Goal: Task Accomplishment & Management: Complete application form

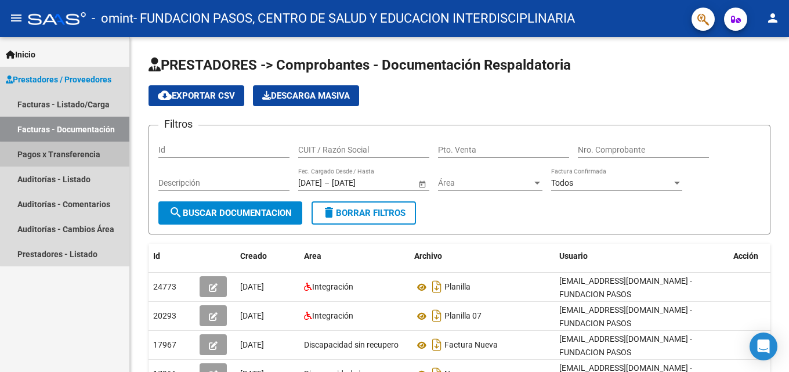
click at [78, 155] on link "Pagos x Transferencia" at bounding box center [64, 154] width 129 height 25
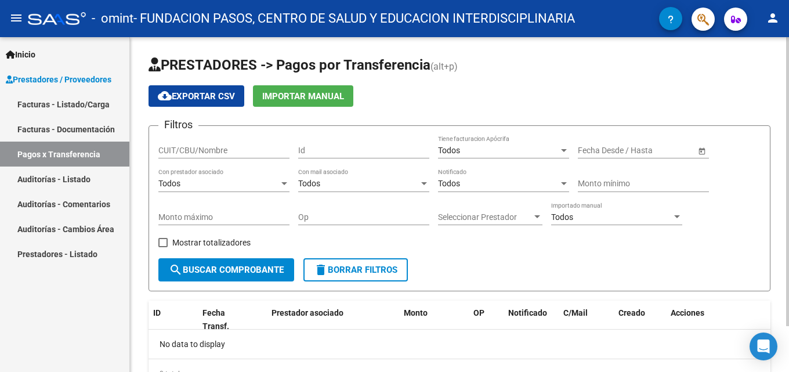
click at [258, 149] on input "CUIT/CBU/Nombre" at bounding box center [223, 151] width 131 height 10
type input "30711767610"
click at [495, 153] on div "Todos" at bounding box center [498, 151] width 121 height 10
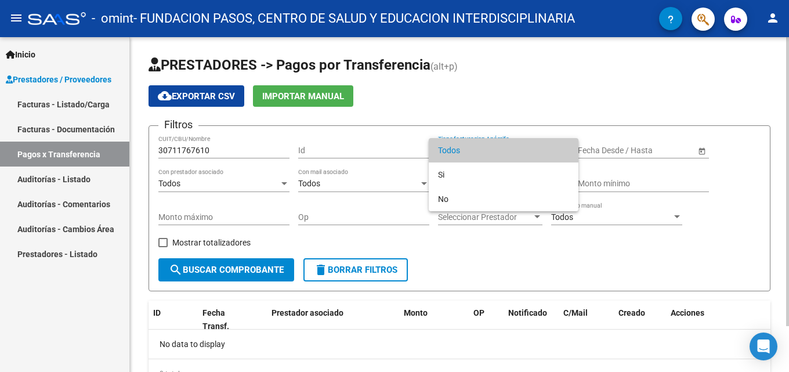
click at [495, 153] on span "Todos" at bounding box center [503, 150] width 131 height 24
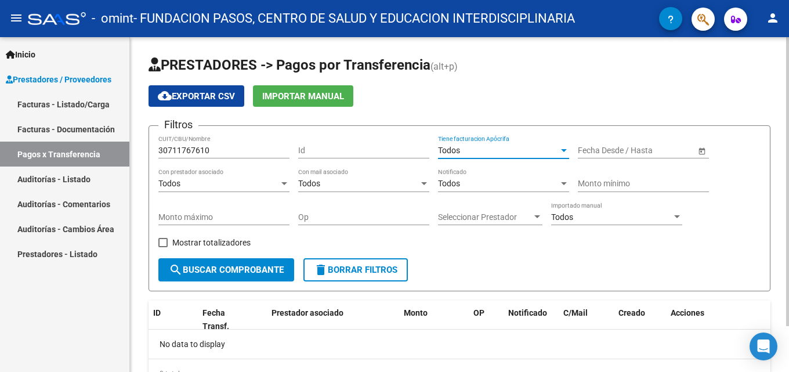
click at [698, 148] on span "Open calendar" at bounding box center [702, 151] width 28 height 28
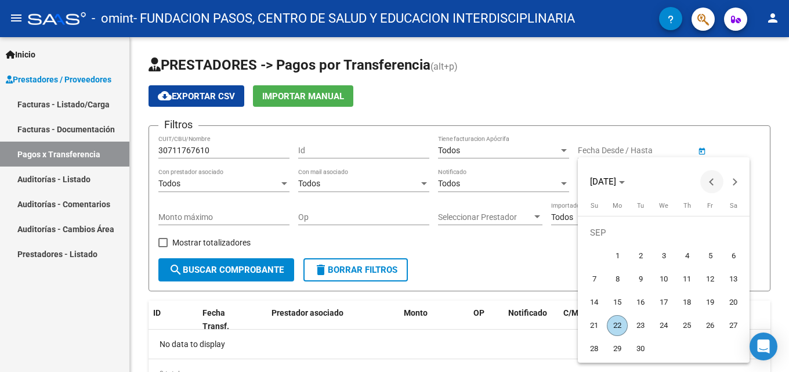
click at [705, 180] on span "Previous month" at bounding box center [711, 181] width 23 height 23
click at [708, 180] on span "Previous month" at bounding box center [711, 181] width 23 height 23
click at [646, 251] on span "1" at bounding box center [640, 255] width 21 height 21
type input "[DATE]"
click at [737, 182] on button "Next month" at bounding box center [734, 181] width 23 height 23
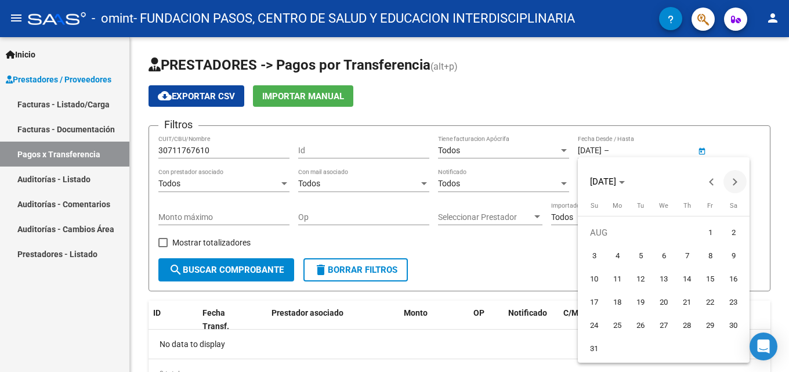
click at [737, 182] on button "Next month" at bounding box center [734, 181] width 23 height 23
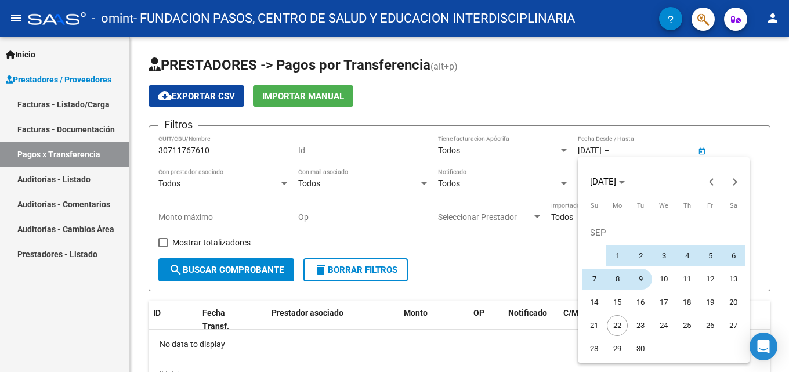
click at [643, 275] on span "9" at bounding box center [640, 279] width 21 height 21
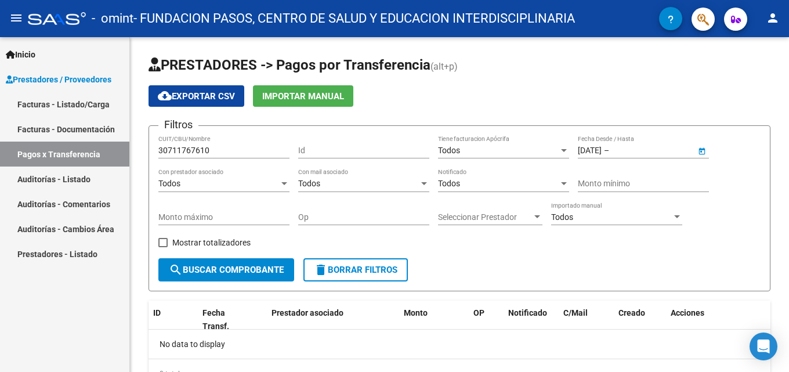
type input "09/09/2025"
click at [704, 148] on span "Open calendar" at bounding box center [702, 151] width 28 height 28
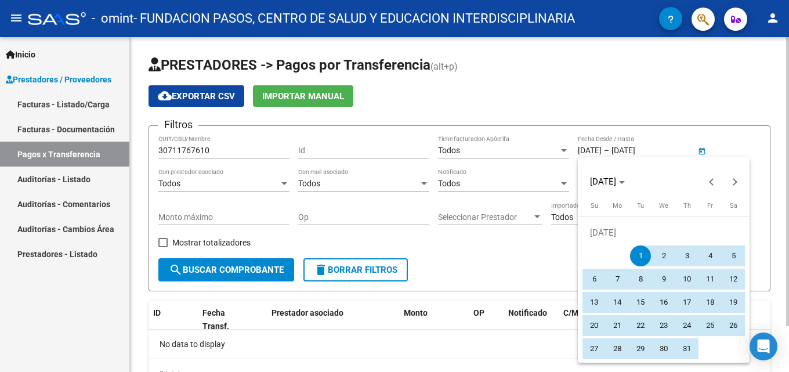
click at [704, 148] on div at bounding box center [394, 186] width 789 height 372
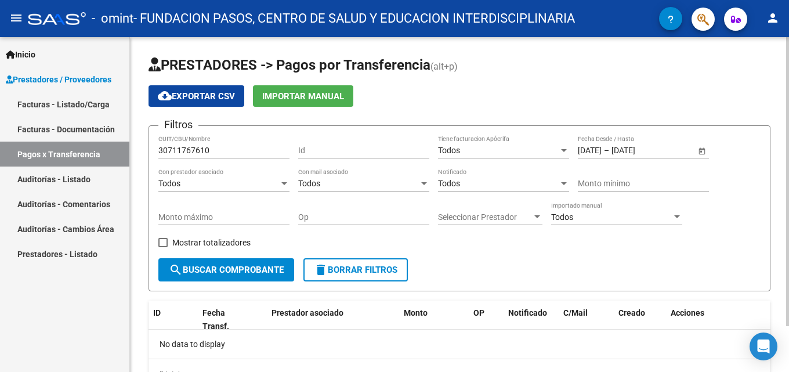
click at [253, 269] on span "search Buscar Comprobante" at bounding box center [226, 269] width 115 height 10
click at [90, 200] on link "Auditorías - Comentarios" at bounding box center [64, 203] width 129 height 25
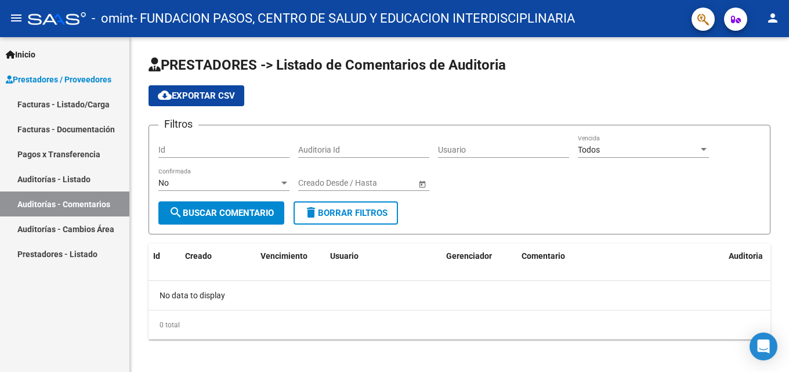
click at [52, 104] on link "Facturas - Listado/Carga" at bounding box center [64, 104] width 129 height 25
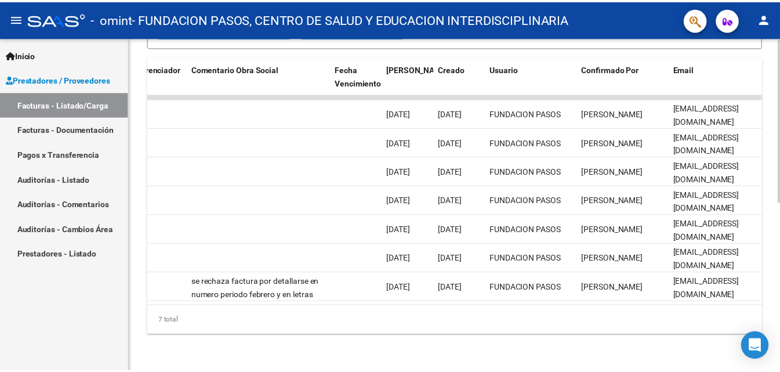
scroll to position [0, 1823]
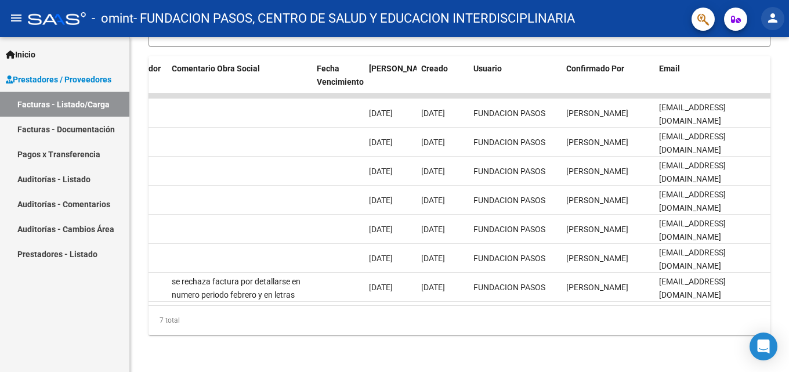
click at [778, 10] on button "person" at bounding box center [772, 18] width 23 height 23
click at [737, 74] on button "exit_to_app Salir" at bounding box center [748, 77] width 71 height 28
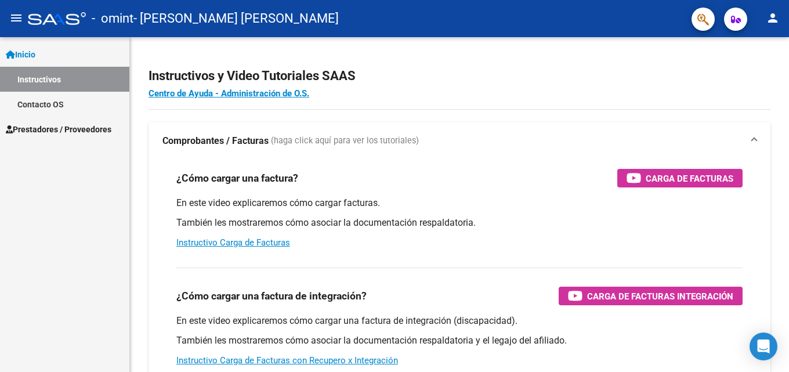
click at [53, 129] on span "Prestadores / Proveedores" at bounding box center [59, 129] width 106 height 13
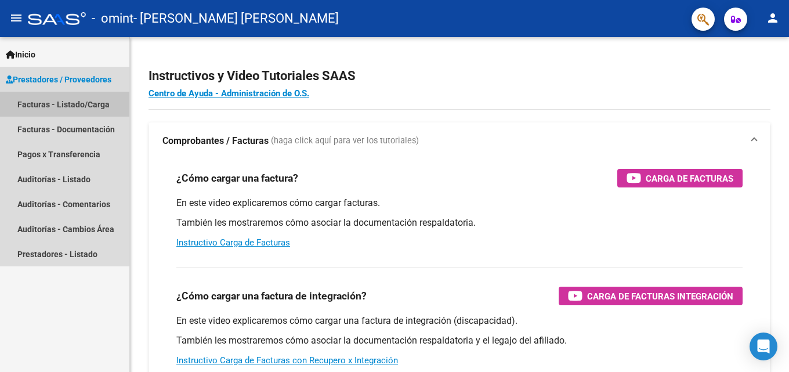
click at [72, 107] on link "Facturas - Listado/Carga" at bounding box center [64, 104] width 129 height 25
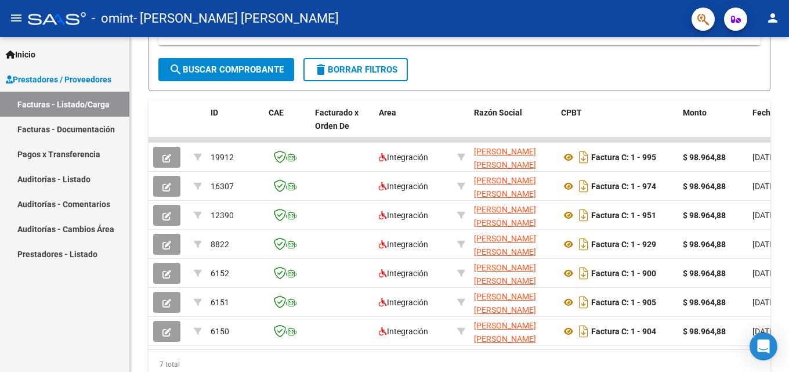
click at [771, 19] on mat-icon "person" at bounding box center [773, 18] width 14 height 14
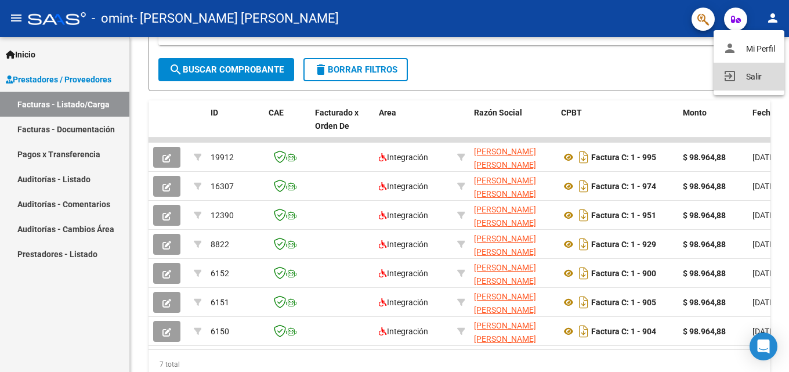
click at [738, 78] on button "exit_to_app Salir" at bounding box center [748, 77] width 71 height 28
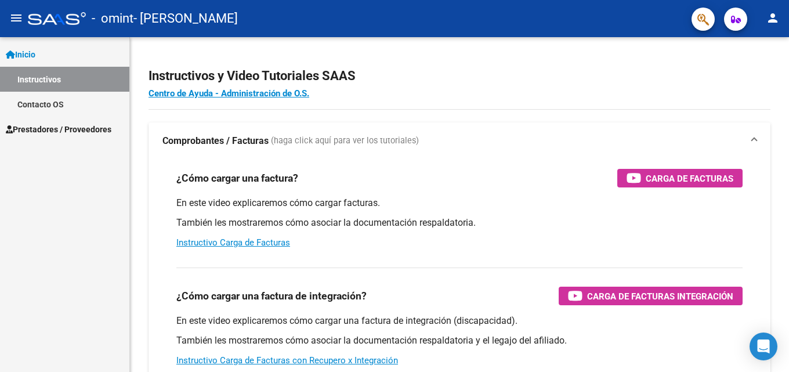
click at [32, 123] on span "Prestadores / Proveedores" at bounding box center [59, 129] width 106 height 13
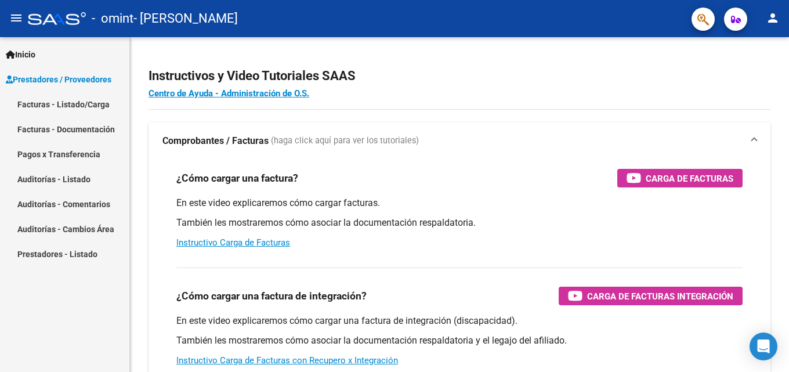
click at [62, 105] on link "Facturas - Listado/Carga" at bounding box center [64, 104] width 129 height 25
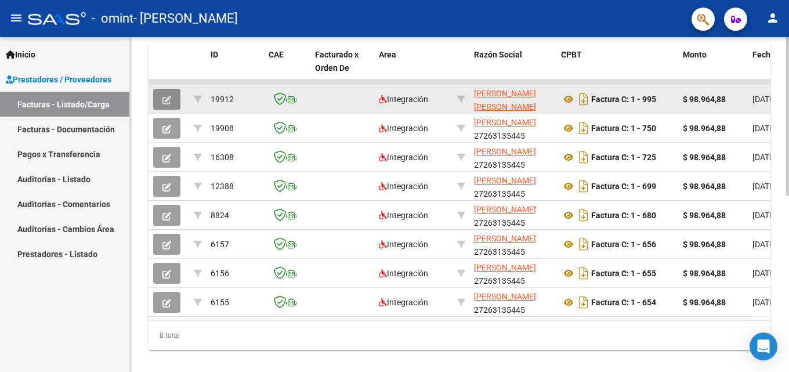
click at [166, 94] on span "button" at bounding box center [166, 99] width 9 height 10
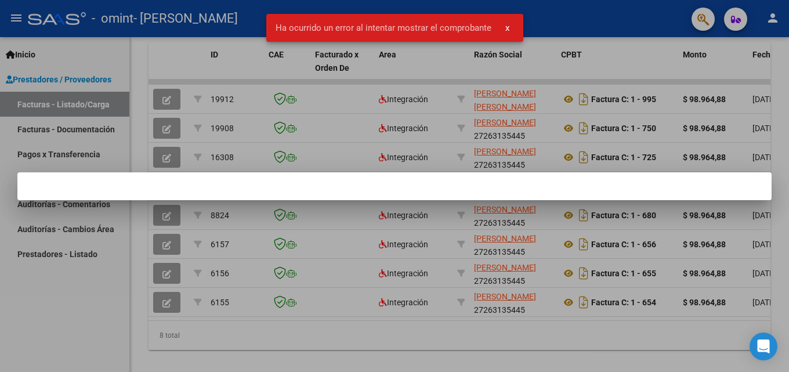
click at [165, 101] on div at bounding box center [394, 186] width 789 height 372
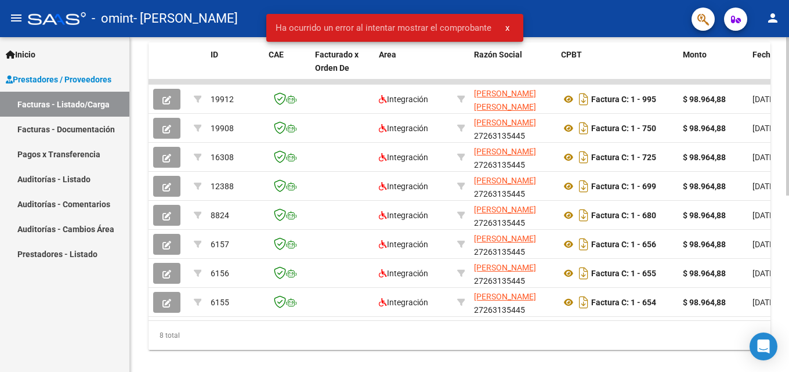
scroll to position [348, 0]
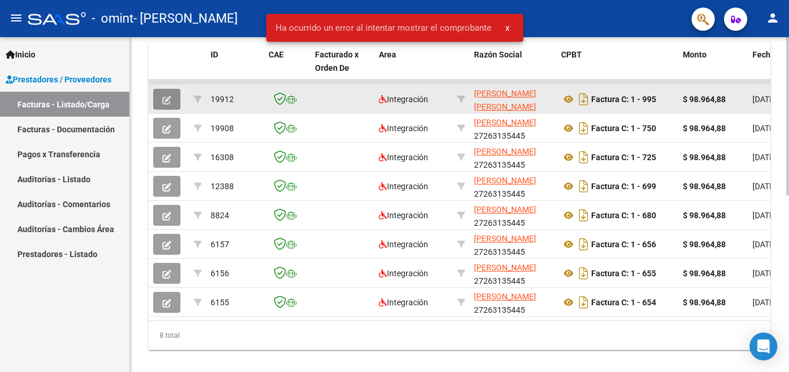
click at [168, 102] on icon "button" at bounding box center [166, 100] width 9 height 9
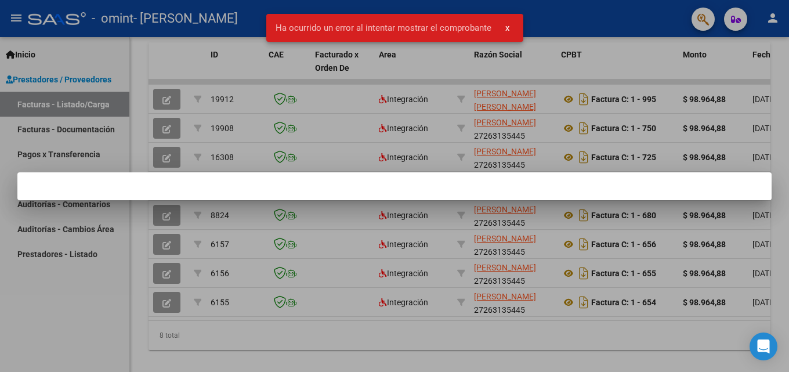
click at [769, 21] on div at bounding box center [394, 186] width 789 height 372
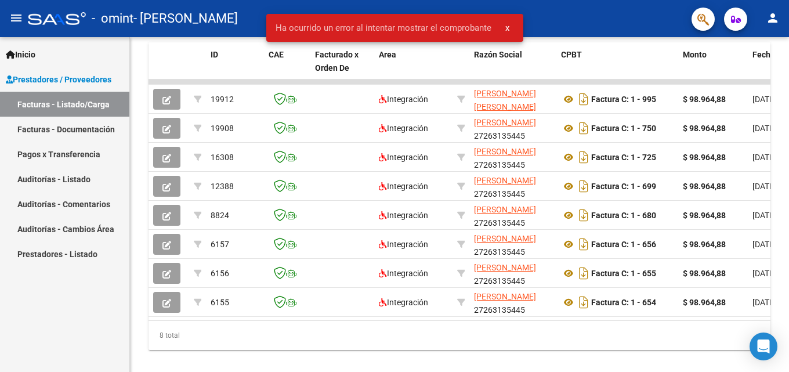
click at [768, 8] on button "person" at bounding box center [772, 18] width 23 height 23
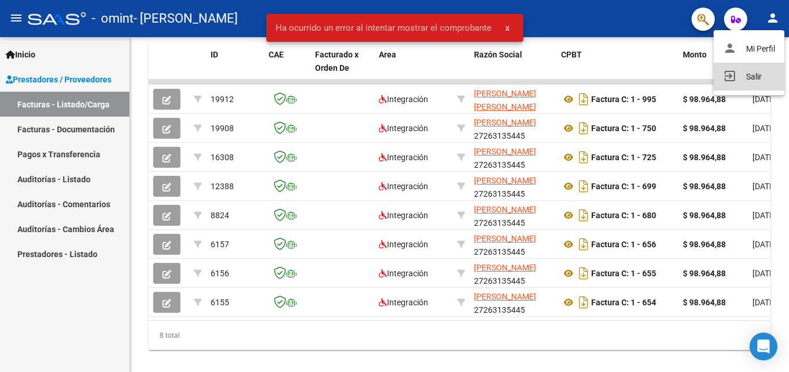
click at [727, 76] on mat-icon "exit_to_app" at bounding box center [730, 76] width 14 height 14
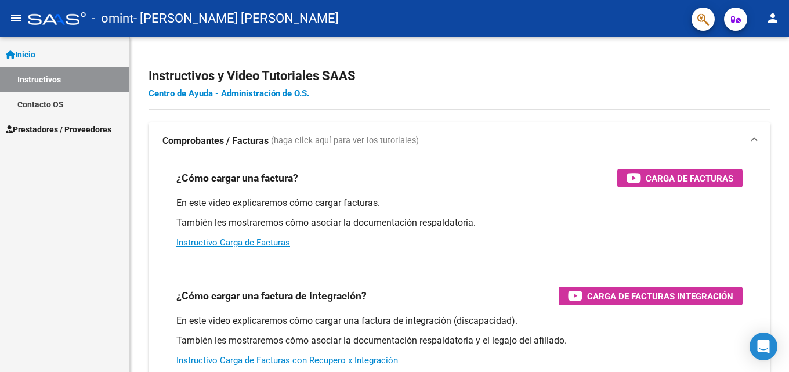
click at [99, 136] on link "Prestadores / Proveedores" at bounding box center [64, 129] width 129 height 25
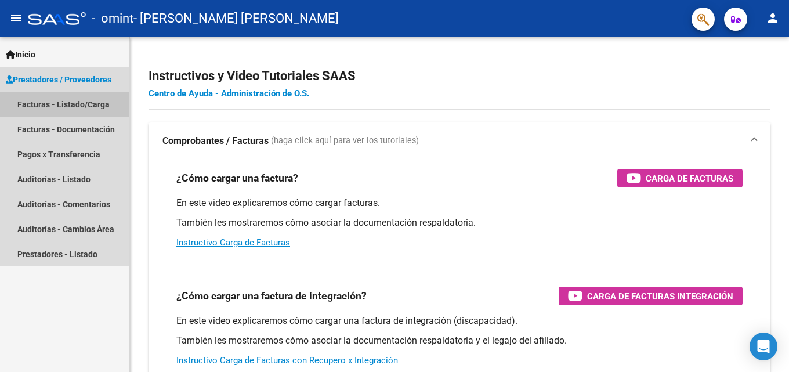
click at [86, 108] on link "Facturas - Listado/Carga" at bounding box center [64, 104] width 129 height 25
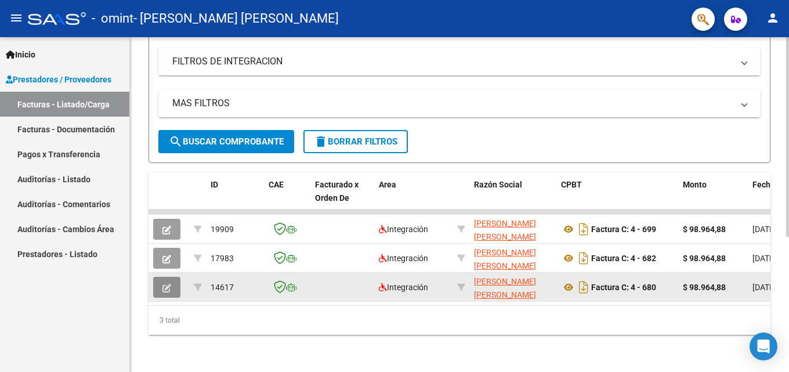
click at [165, 282] on span "button" at bounding box center [166, 287] width 9 height 10
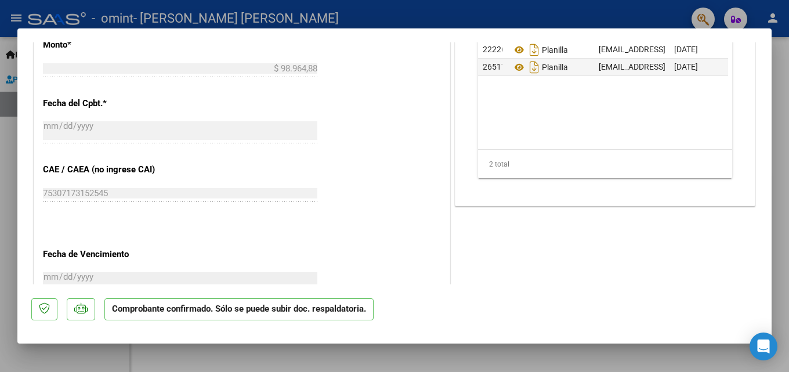
scroll to position [348, 0]
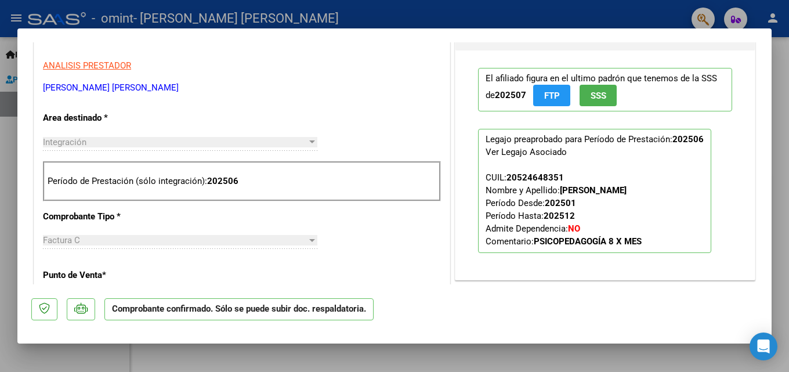
type input "$ 0,00"
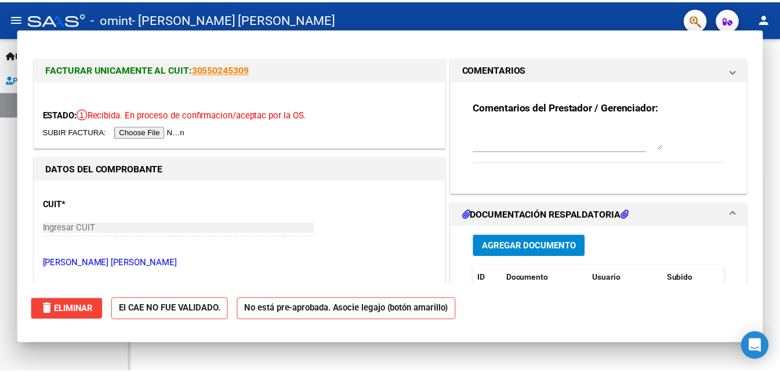
scroll to position [227, 0]
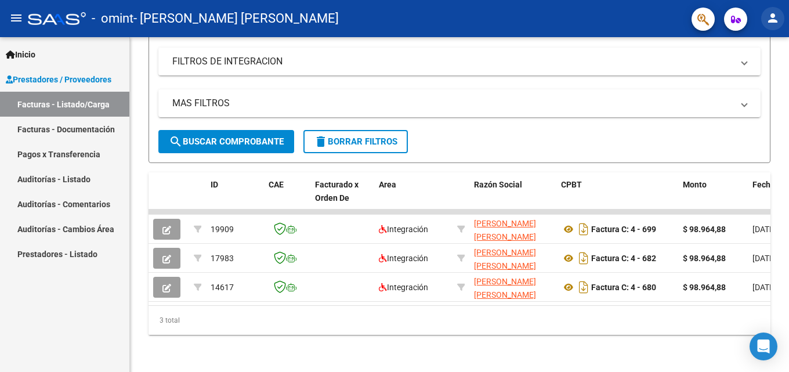
click at [778, 27] on button "person" at bounding box center [772, 18] width 23 height 23
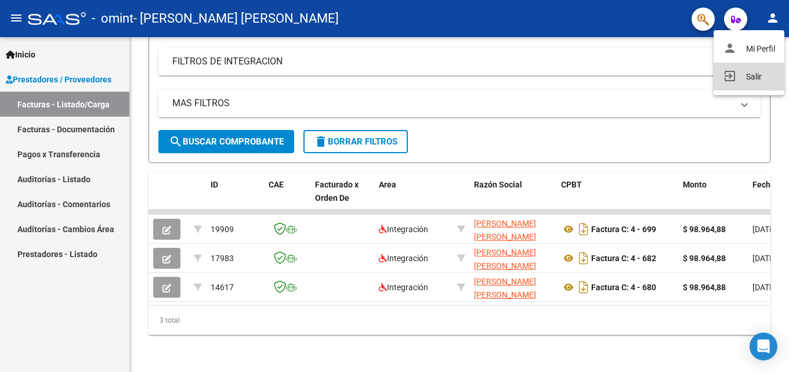
click at [724, 84] on button "exit_to_app Salir" at bounding box center [748, 77] width 71 height 28
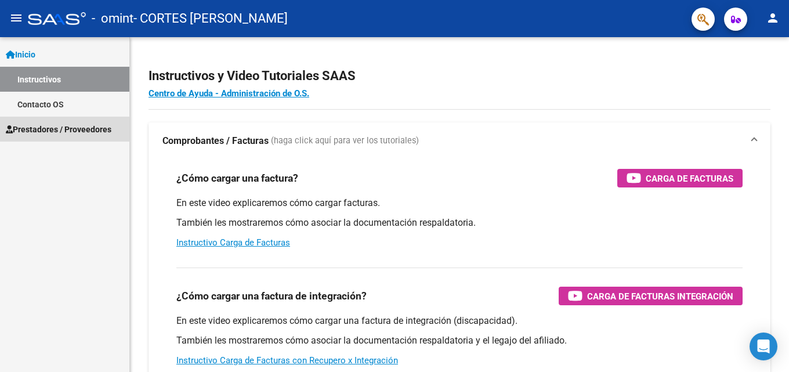
click at [59, 132] on span "Prestadores / Proveedores" at bounding box center [59, 129] width 106 height 13
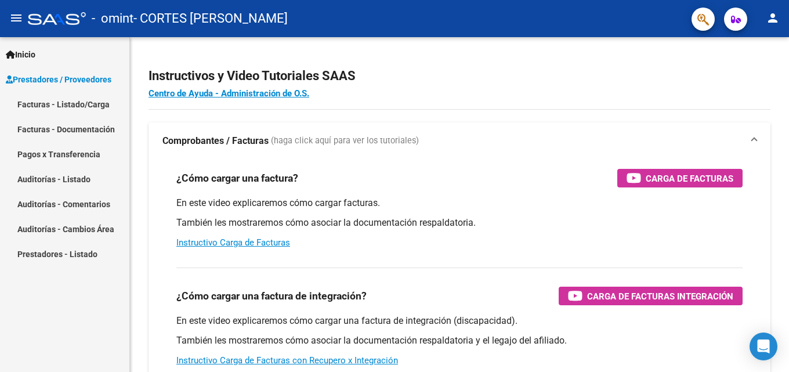
click at [92, 102] on link "Facturas - Listado/Carga" at bounding box center [64, 104] width 129 height 25
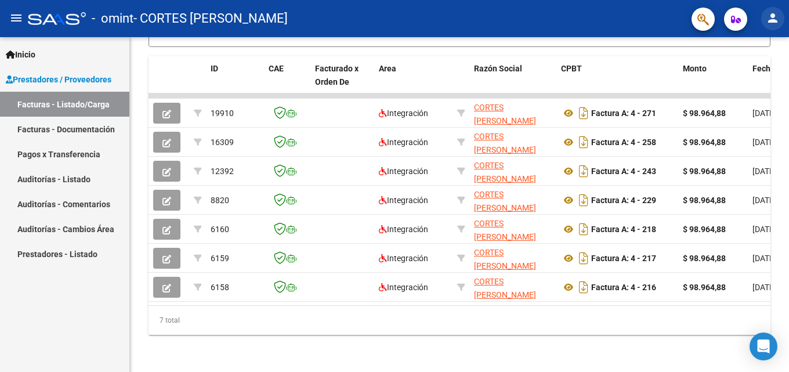
click at [766, 18] on mat-icon "person" at bounding box center [773, 18] width 14 height 14
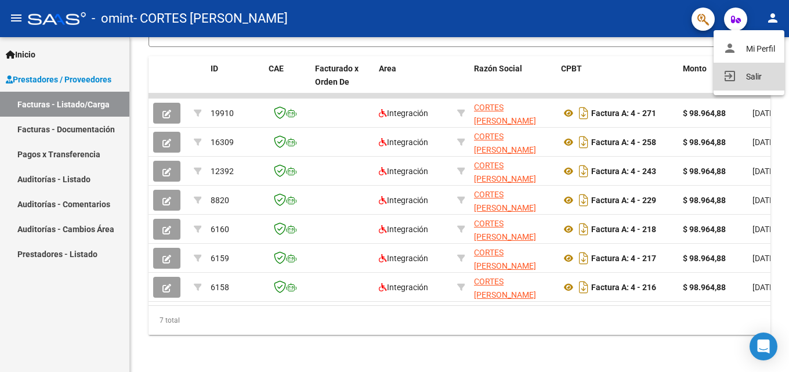
click at [735, 73] on button "exit_to_app Salir" at bounding box center [748, 77] width 71 height 28
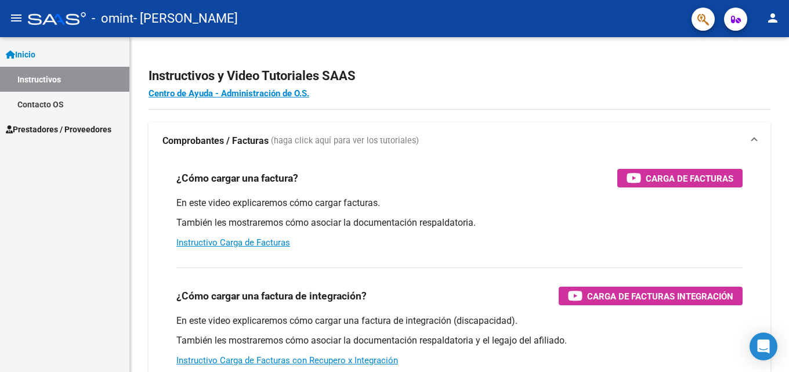
click at [53, 123] on span "Prestadores / Proveedores" at bounding box center [59, 129] width 106 height 13
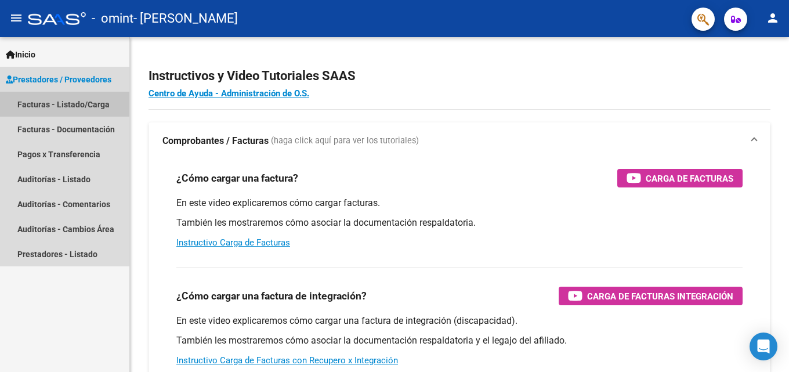
click at [86, 100] on link "Facturas - Listado/Carga" at bounding box center [64, 104] width 129 height 25
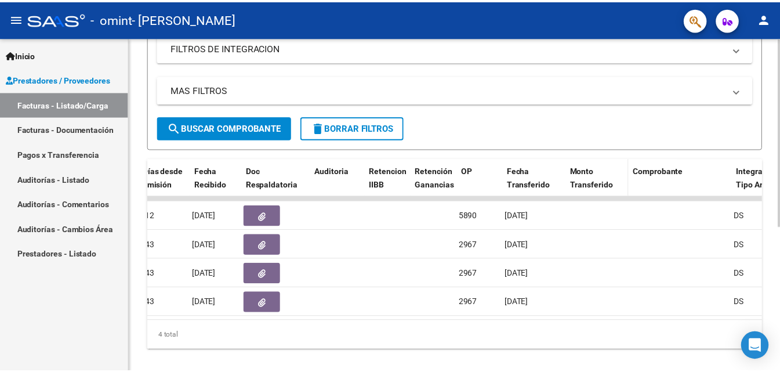
scroll to position [0, 661]
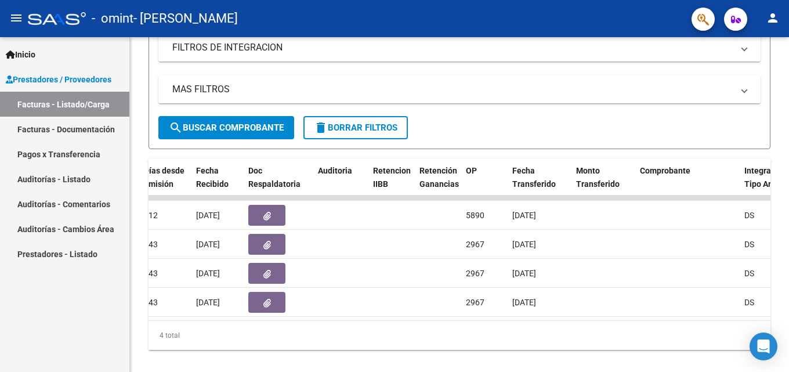
click at [770, 17] on mat-icon "person" at bounding box center [773, 18] width 14 height 14
click at [743, 78] on button "exit_to_app Salir" at bounding box center [748, 77] width 71 height 28
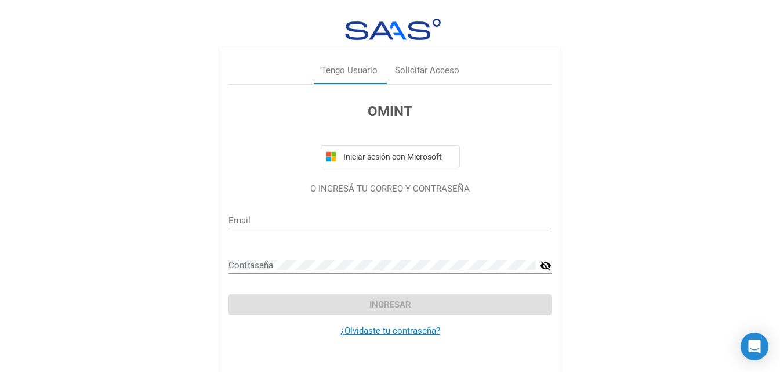
type input "[EMAIL_ADDRESS][DOMAIN_NAME]"
